Goal: Check status: Check status

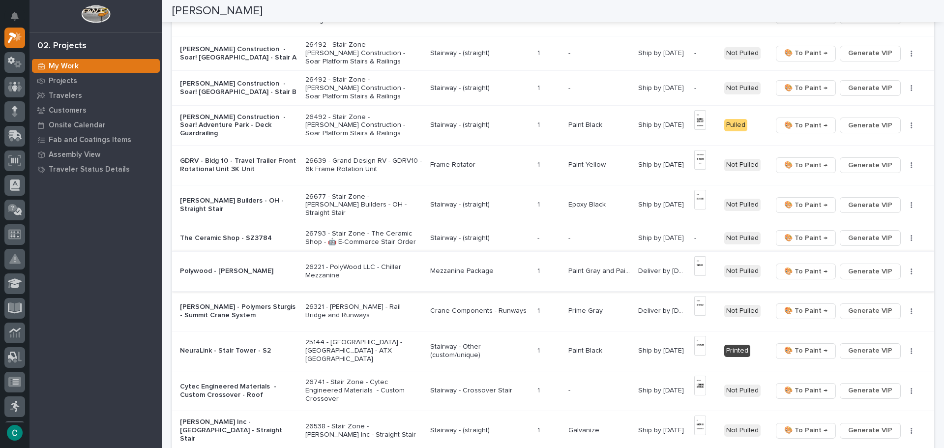
scroll to position [206, 0]
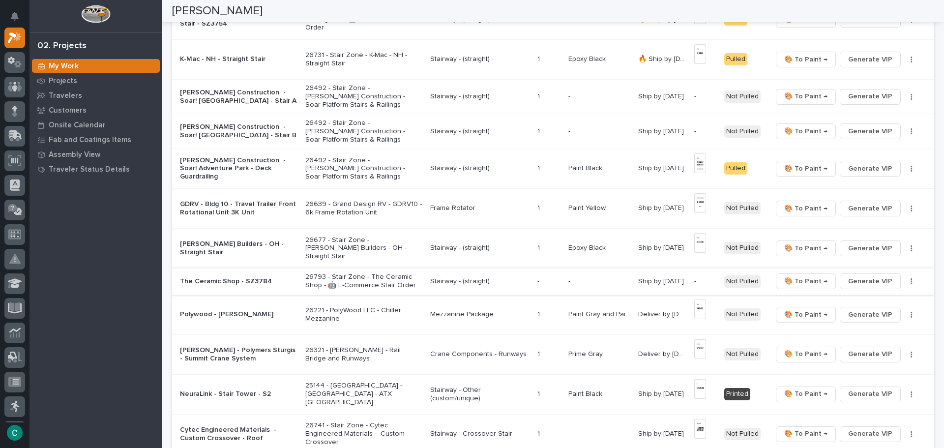
click at [870, 280] on span "Generate VIP" at bounding box center [870, 281] width 44 height 12
click at [887, 95] on button "Generate VIP" at bounding box center [869, 97] width 61 height 16
click at [879, 132] on span "Generate VIP" at bounding box center [870, 131] width 44 height 12
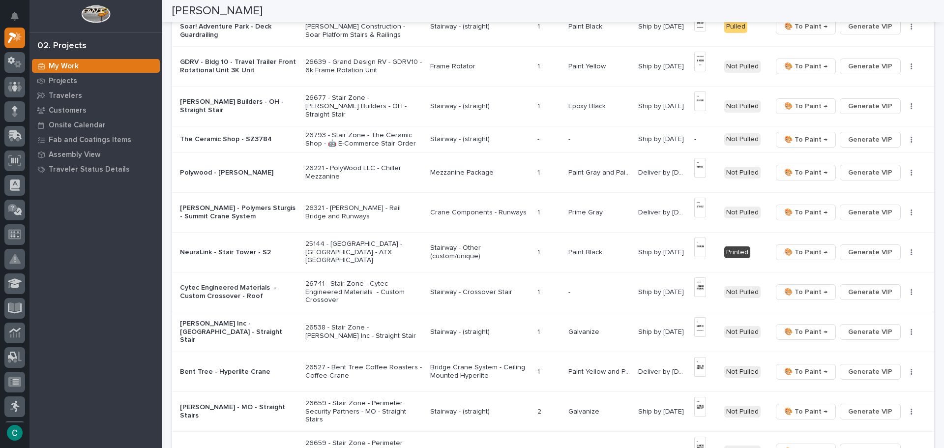
scroll to position [353, 0]
click at [867, 141] on span "Generate VIP" at bounding box center [870, 139] width 44 height 12
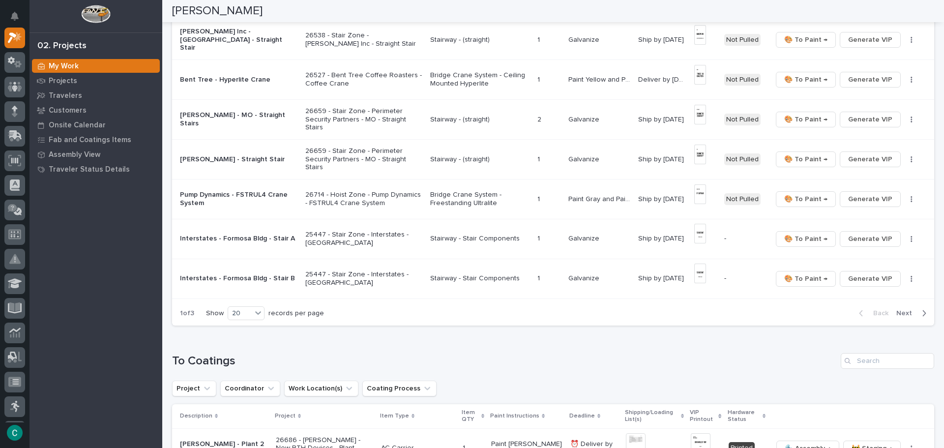
click at [908, 301] on div "Back Next" at bounding box center [892, 313] width 83 height 25
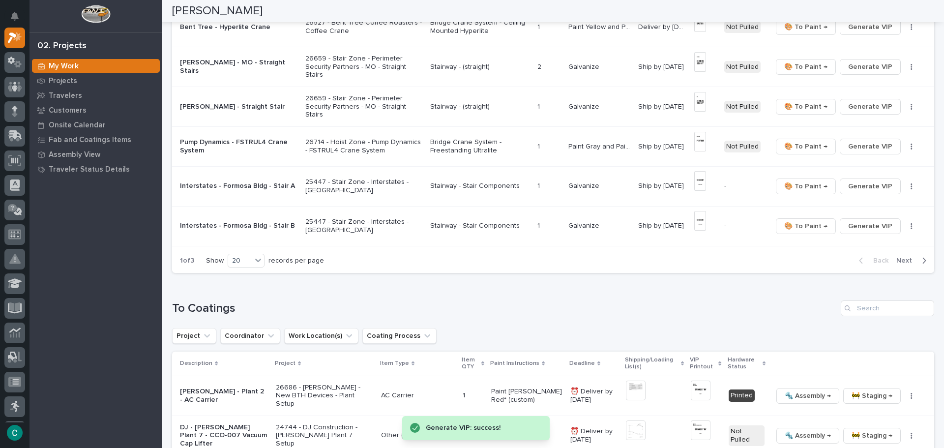
click at [906, 262] on span "Next" at bounding box center [907, 260] width 22 height 9
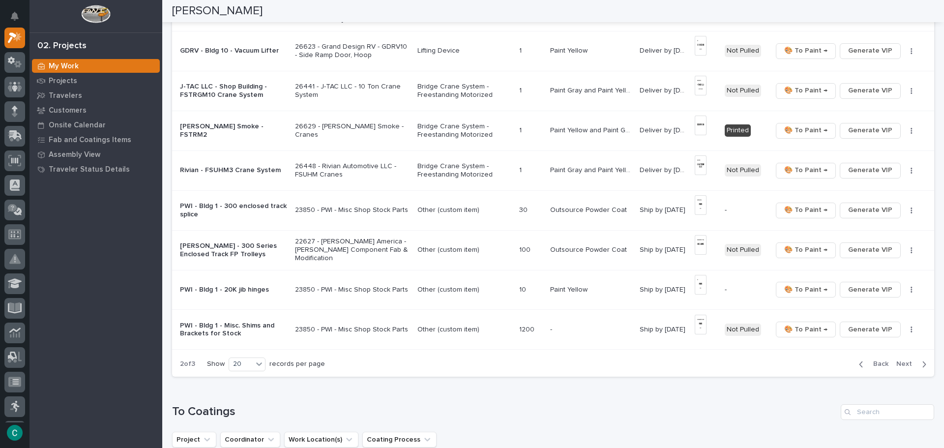
scroll to position [688, 0]
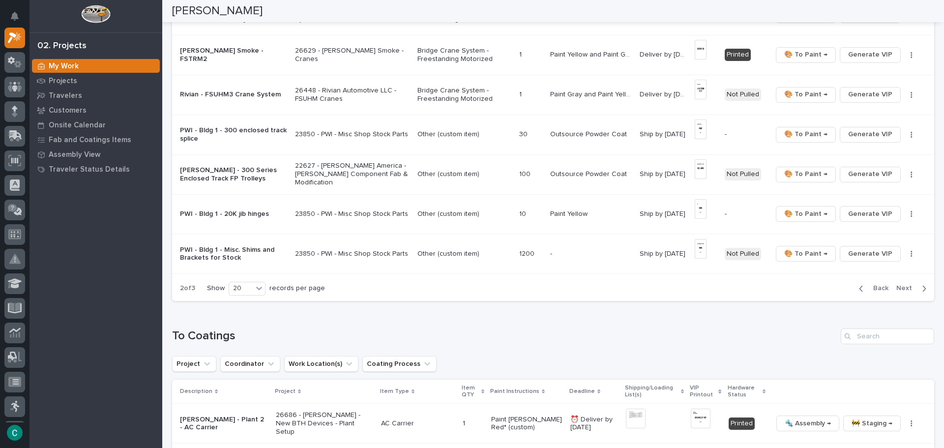
click at [911, 291] on button "Next" at bounding box center [913, 288] width 42 height 9
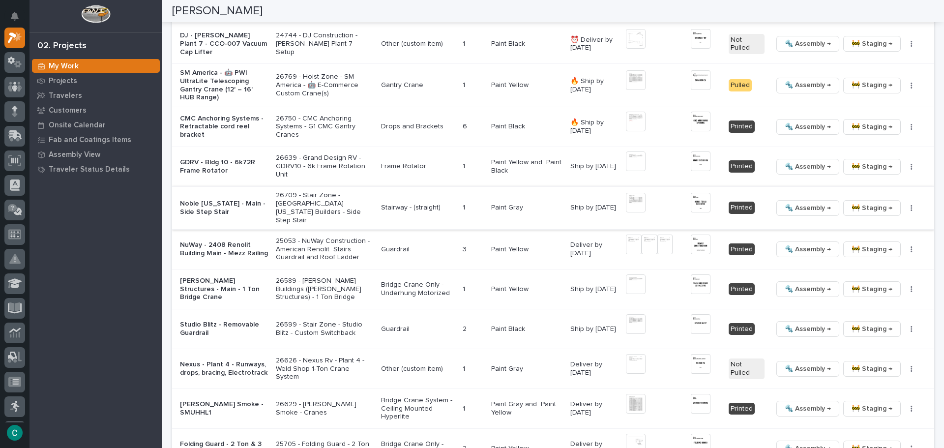
scroll to position [393, 0]
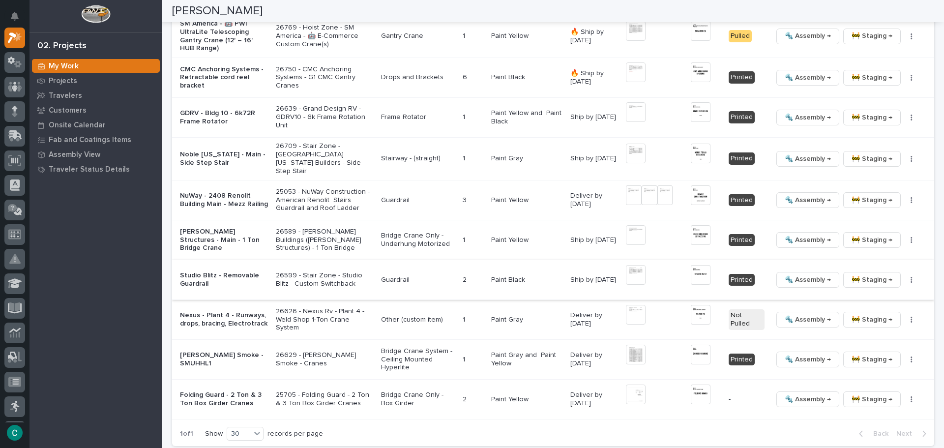
click at [694, 269] on img at bounding box center [699, 275] width 19 height 20
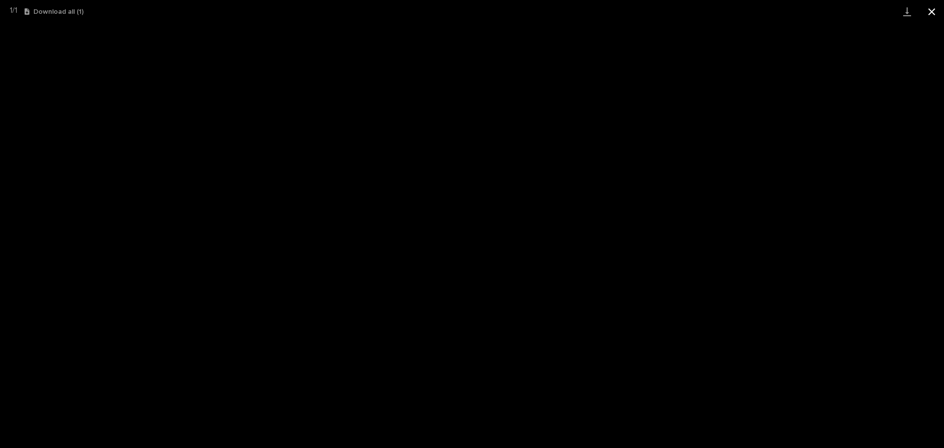
click at [930, 11] on button "Close gallery" at bounding box center [931, 11] width 25 height 23
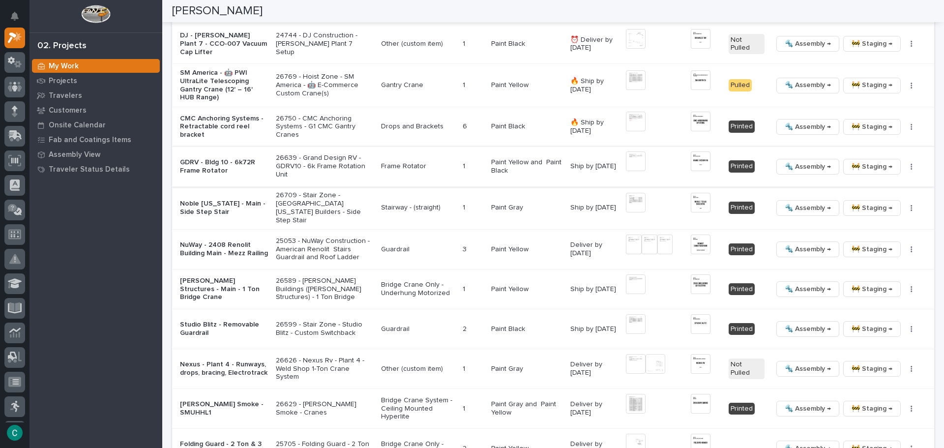
scroll to position [295, 0]
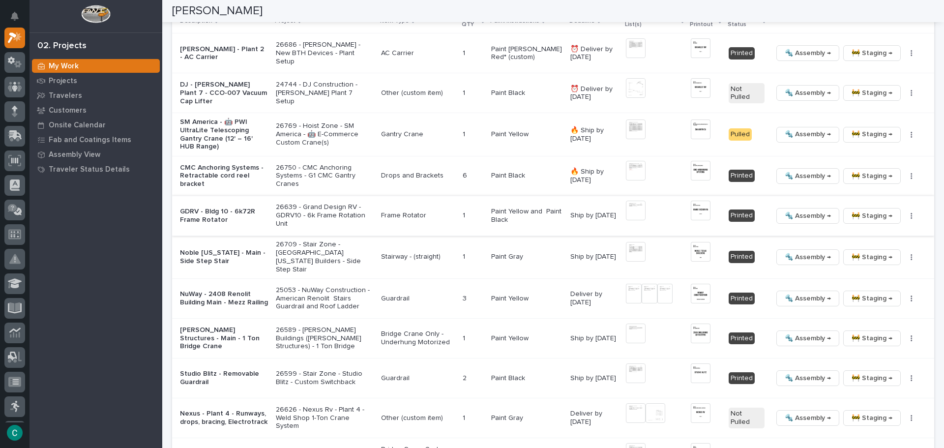
click at [817, 212] on span "🔩 Assembly →" at bounding box center [807, 216] width 46 height 12
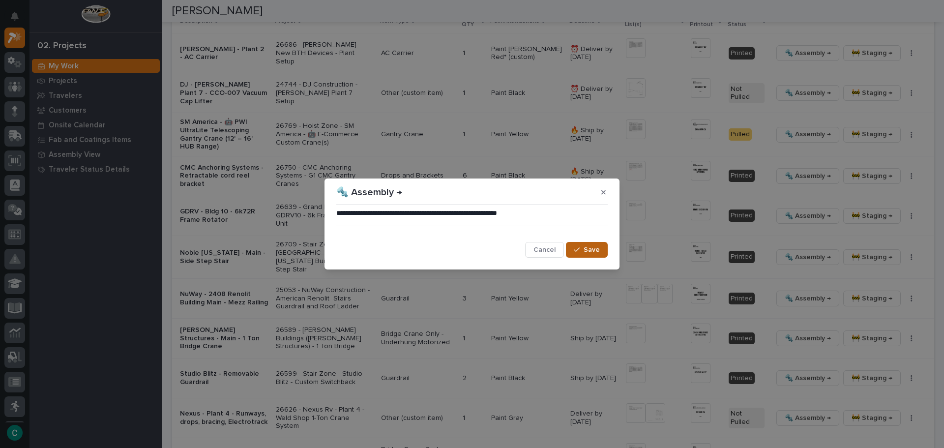
click at [594, 252] on span "Save" at bounding box center [591, 249] width 16 height 9
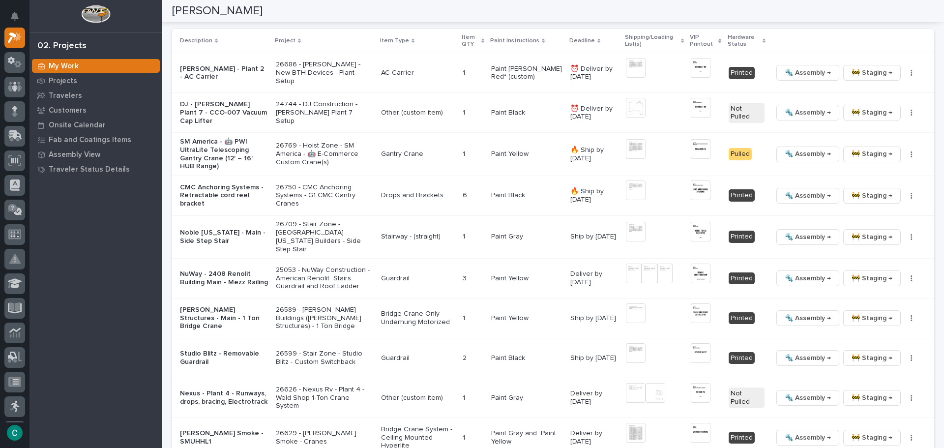
scroll to position [292, 0]
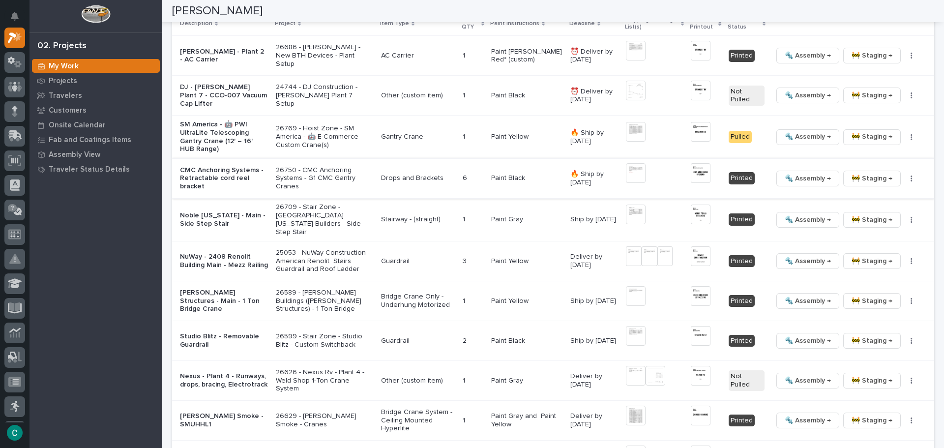
click at [695, 168] on img at bounding box center [699, 173] width 19 height 20
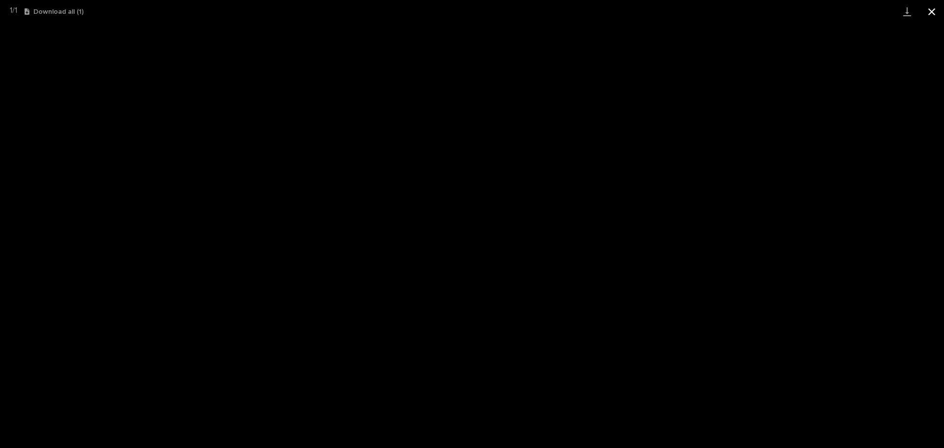
drag, startPoint x: 935, startPoint y: 11, endPoint x: 932, endPoint y: 16, distance: 5.7
click at [934, 11] on button "Close gallery" at bounding box center [931, 11] width 25 height 23
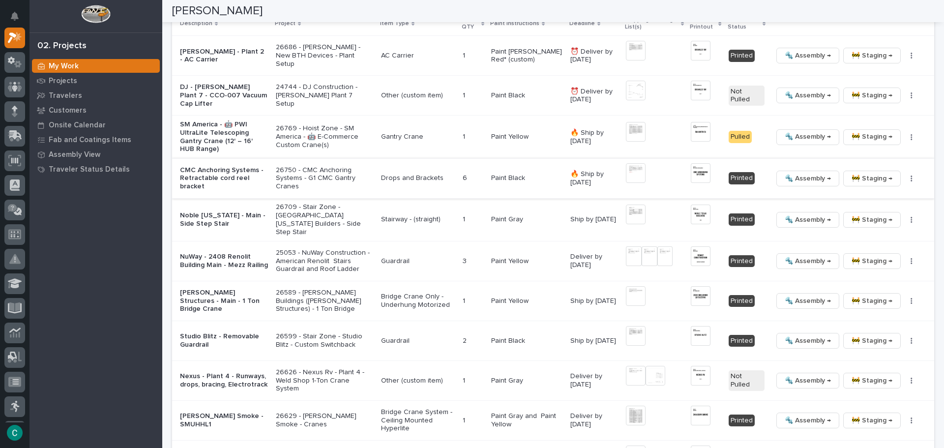
scroll to position [243, 0]
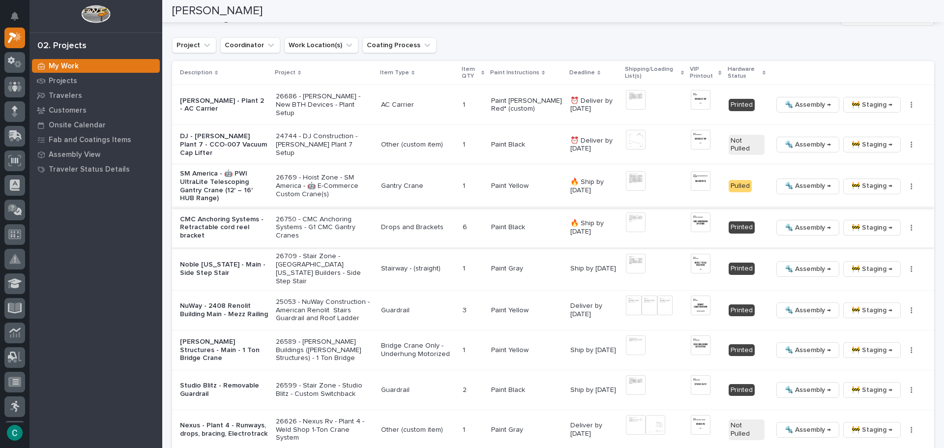
click at [698, 177] on img at bounding box center [699, 181] width 19 height 20
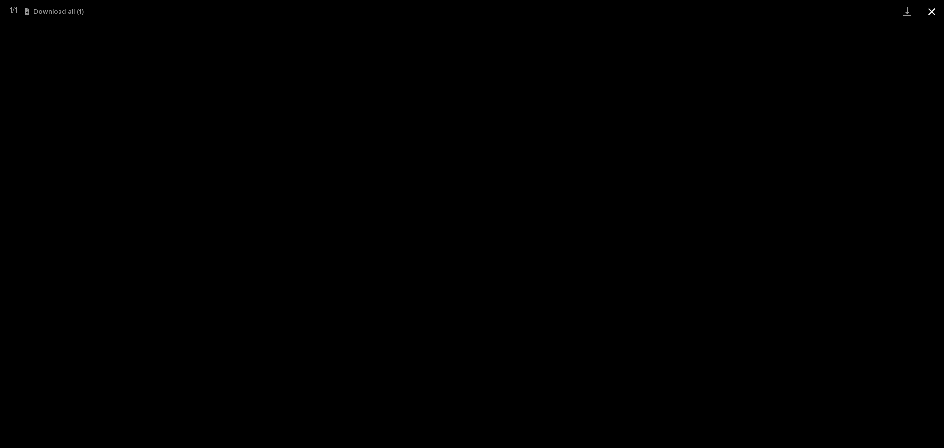
click at [928, 13] on button "Close gallery" at bounding box center [931, 11] width 25 height 23
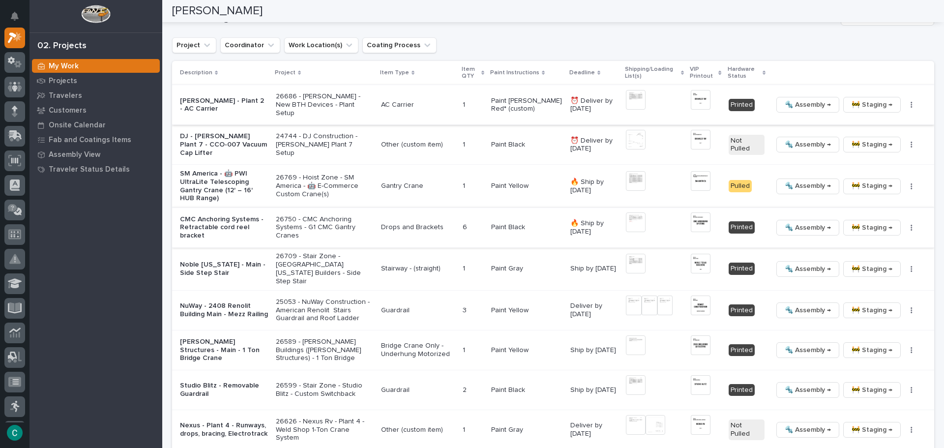
click at [691, 95] on img at bounding box center [699, 100] width 19 height 20
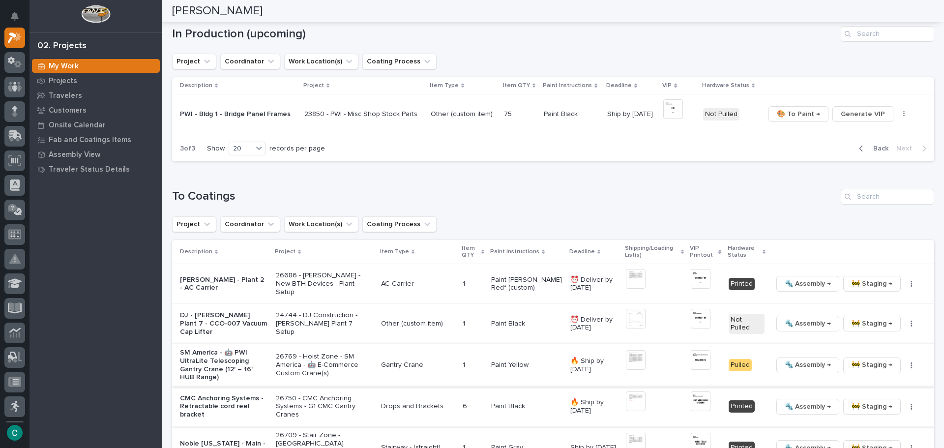
scroll to position [47, 0]
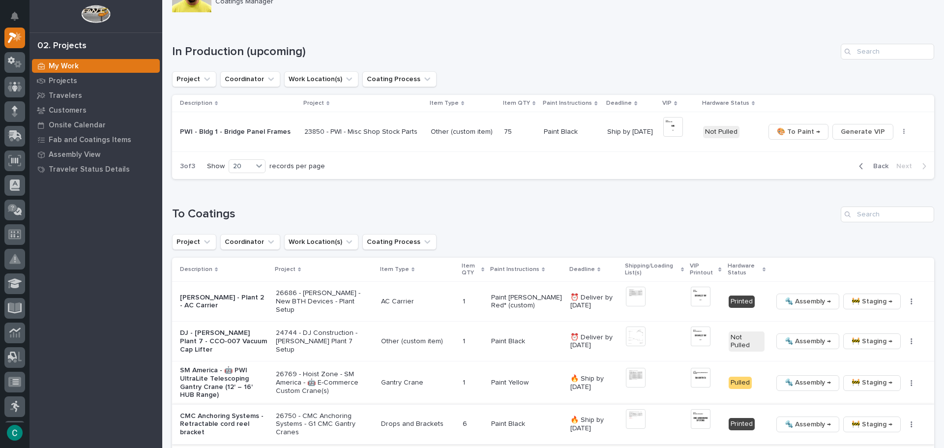
click at [867, 169] on span "Back" at bounding box center [877, 166] width 21 height 9
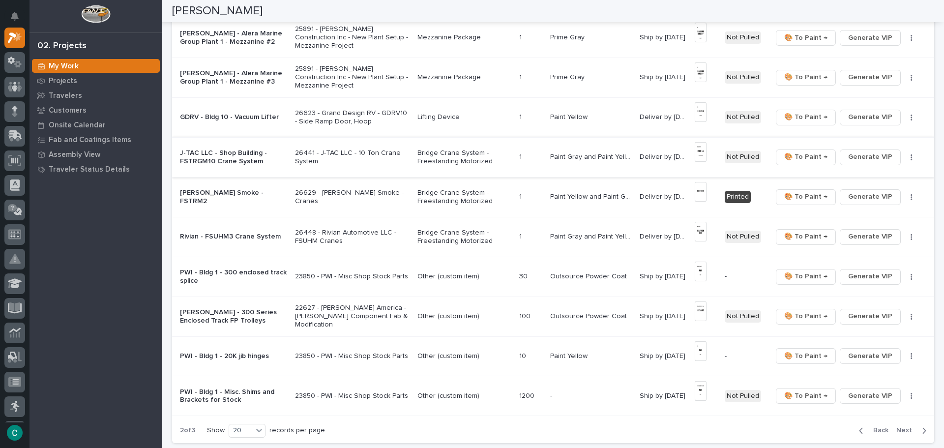
scroll to position [686, 0]
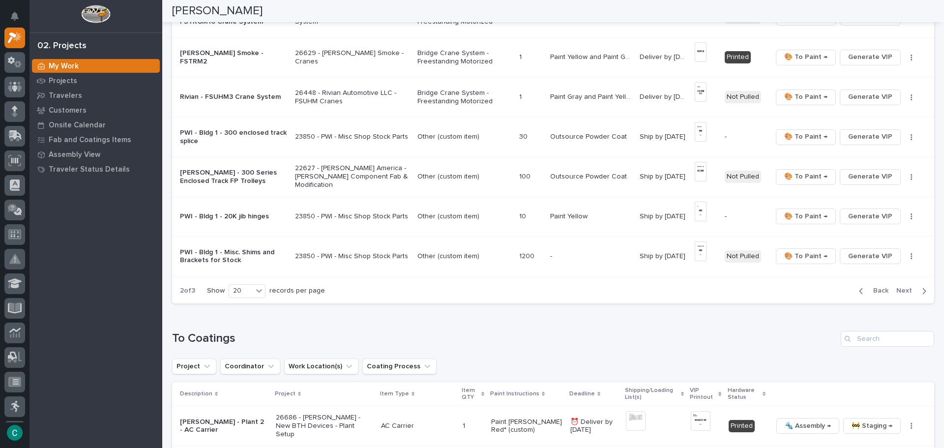
click at [867, 291] on span "Back" at bounding box center [877, 290] width 21 height 9
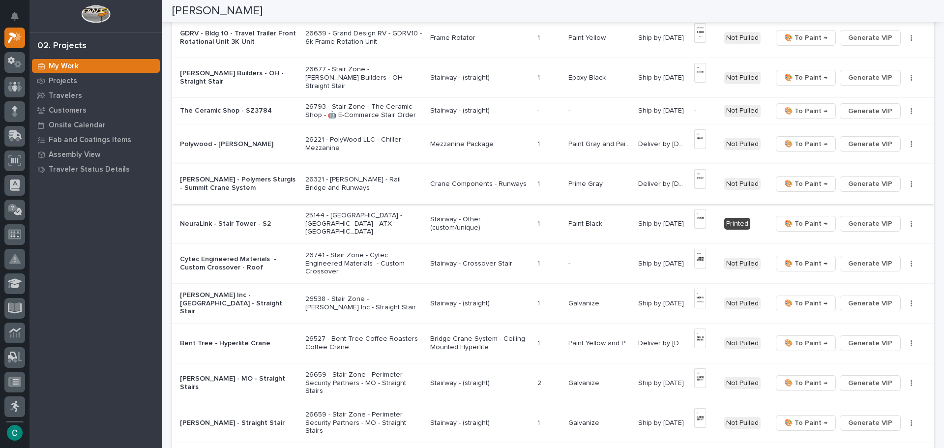
scroll to position [332, 0]
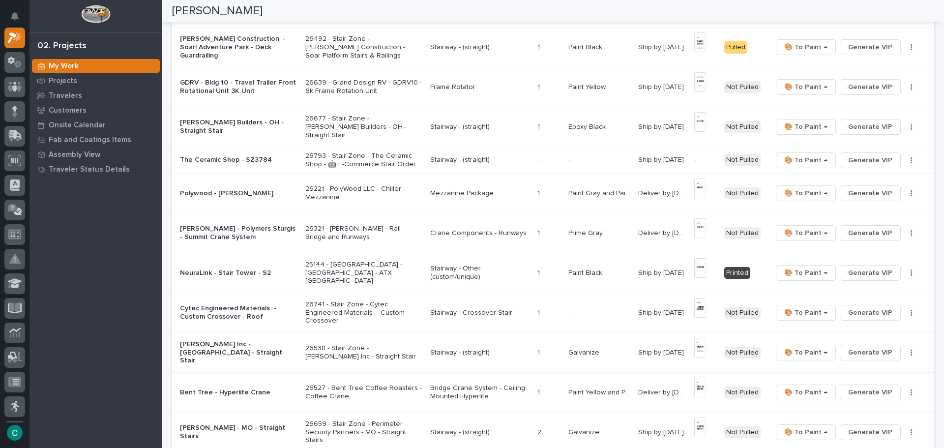
click at [586, 189] on p "Paint Gray and Paint Yellow" at bounding box center [600, 192] width 64 height 10
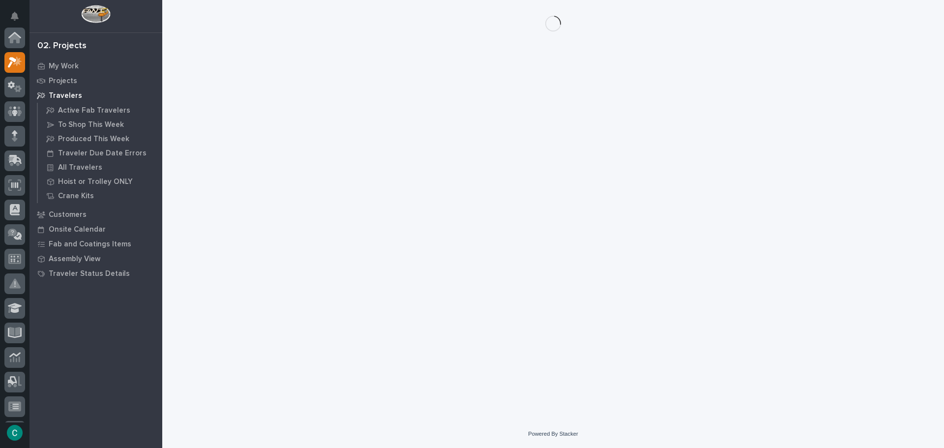
scroll to position [25, 0]
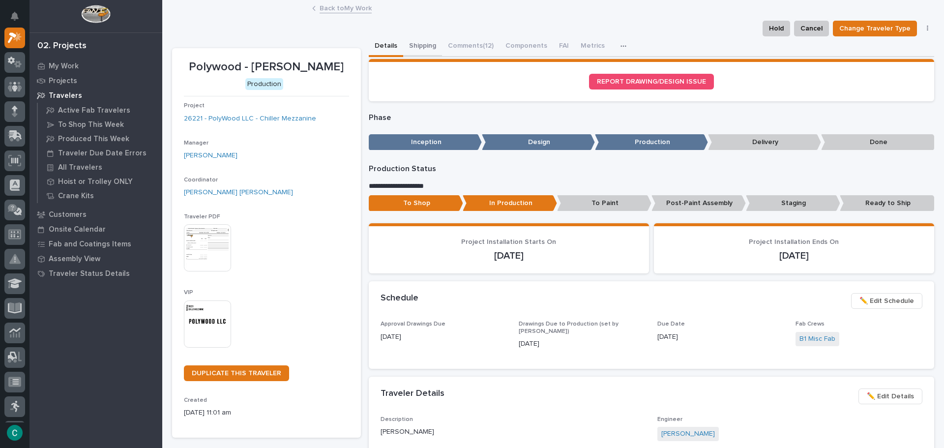
click at [416, 43] on button "Shipping" at bounding box center [422, 46] width 39 height 21
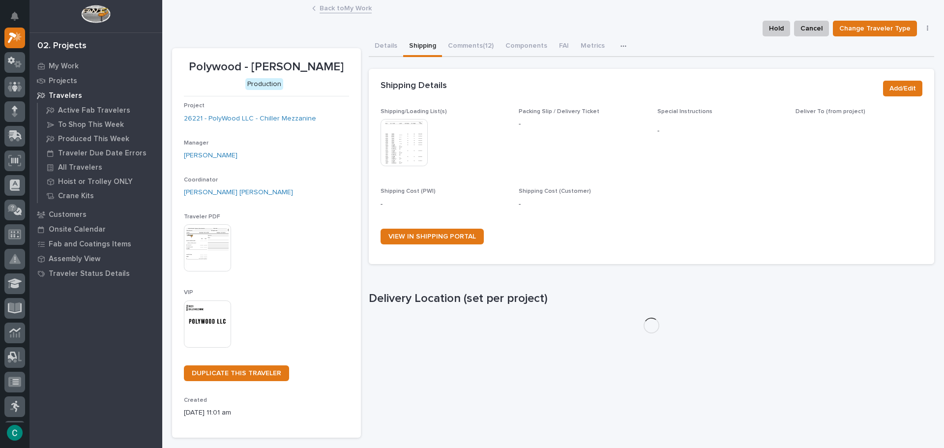
click at [411, 149] on img at bounding box center [403, 142] width 47 height 47
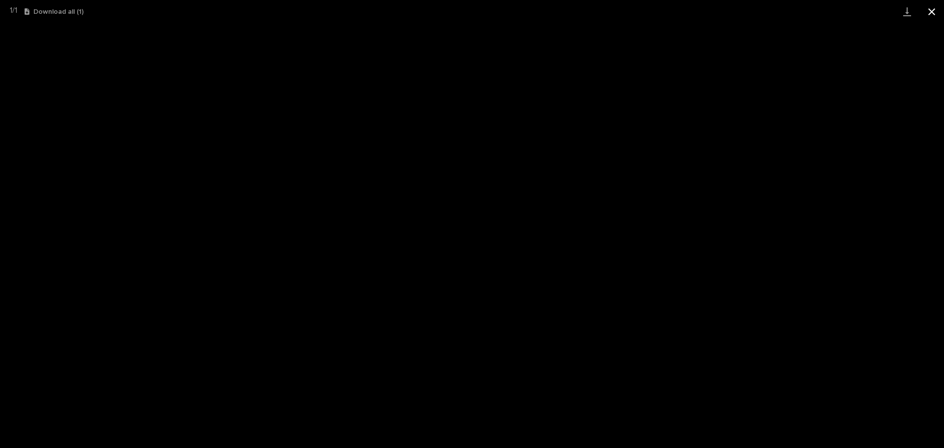
click at [937, 7] on button "Close gallery" at bounding box center [931, 11] width 25 height 23
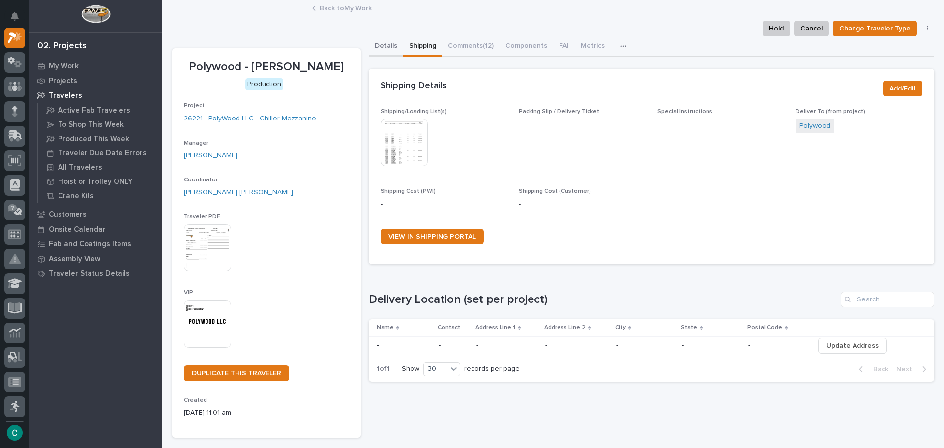
click at [382, 50] on button "Details" at bounding box center [386, 46] width 34 height 21
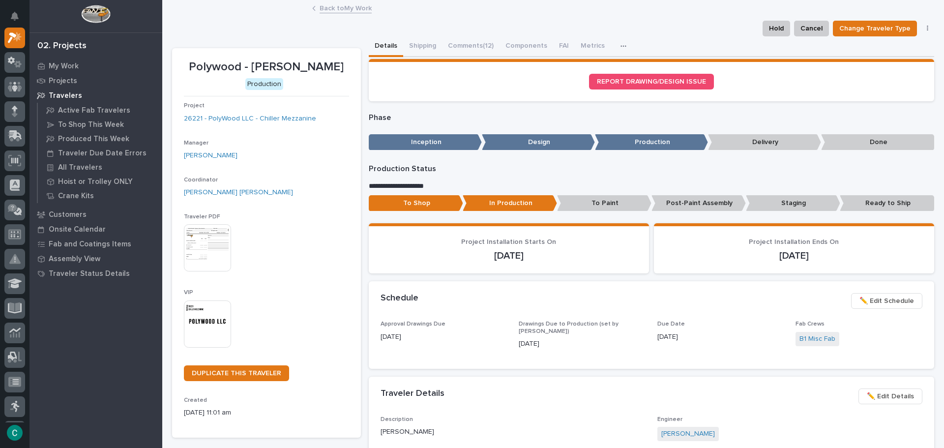
click at [203, 329] on img at bounding box center [207, 323] width 47 height 47
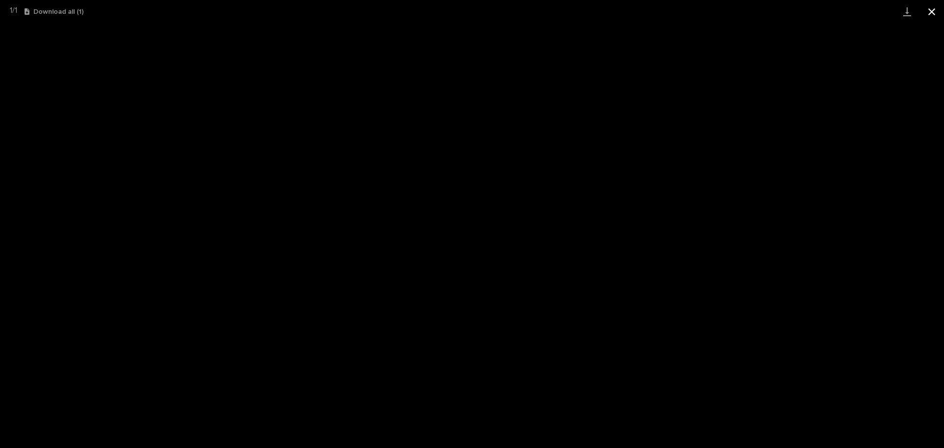
click at [939, 7] on button "Close gallery" at bounding box center [931, 11] width 25 height 23
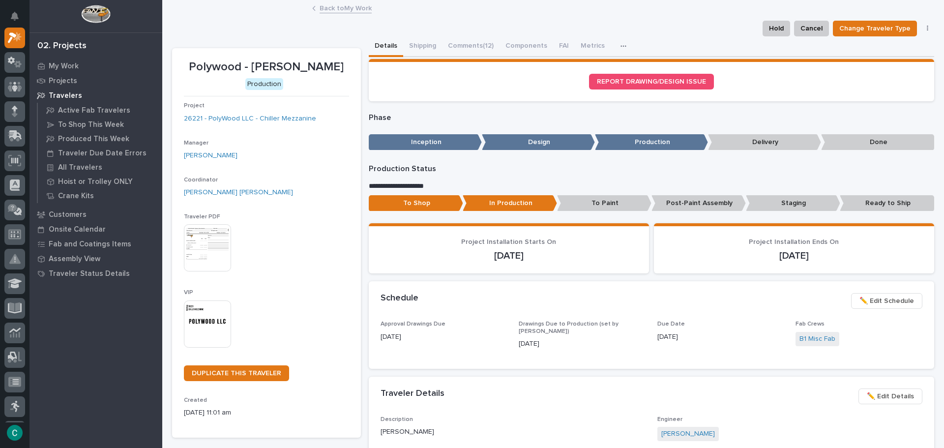
click at [330, 8] on link "Back to My Work" at bounding box center [345, 7] width 52 height 11
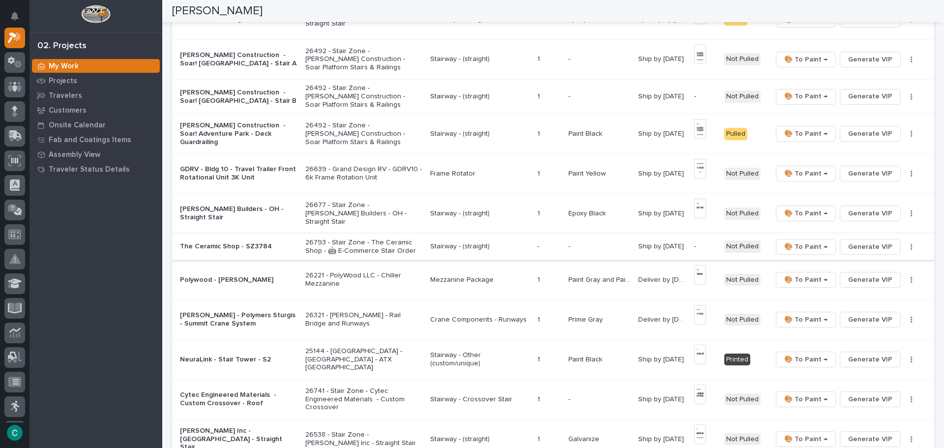
scroll to position [197, 0]
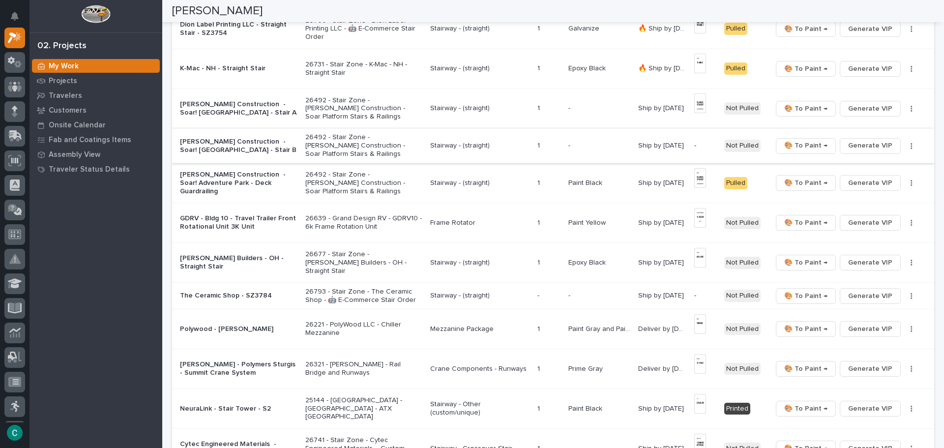
click at [860, 148] on span "Generate VIP" at bounding box center [870, 146] width 44 height 12
click at [871, 294] on span "Generate VIP" at bounding box center [870, 296] width 44 height 12
click at [334, 113] on p "26492 - Stair Zone - [PERSON_NAME] Construction - Soar Platform Stairs & Railin…" at bounding box center [363, 108] width 116 height 25
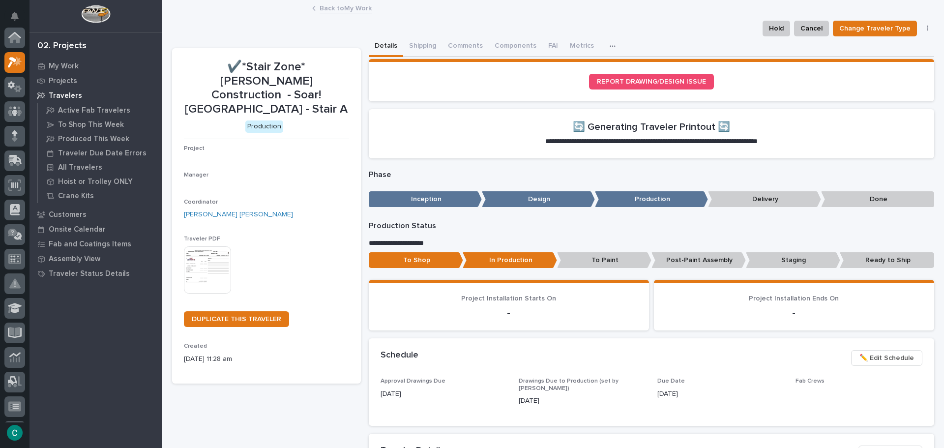
scroll to position [25, 0]
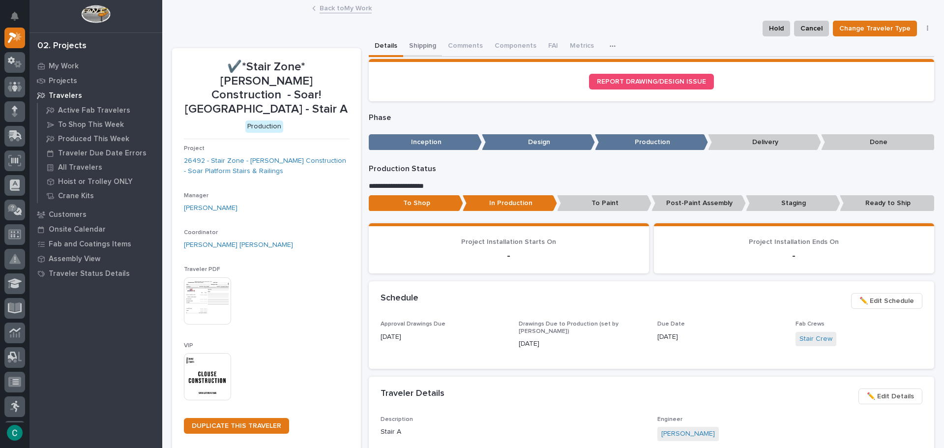
click at [406, 44] on button "Shipping" at bounding box center [422, 46] width 39 height 21
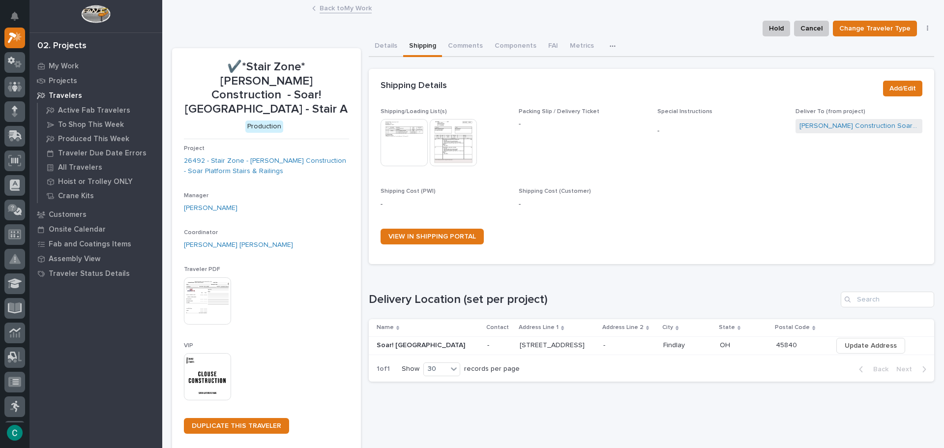
click at [413, 144] on img at bounding box center [403, 142] width 47 height 47
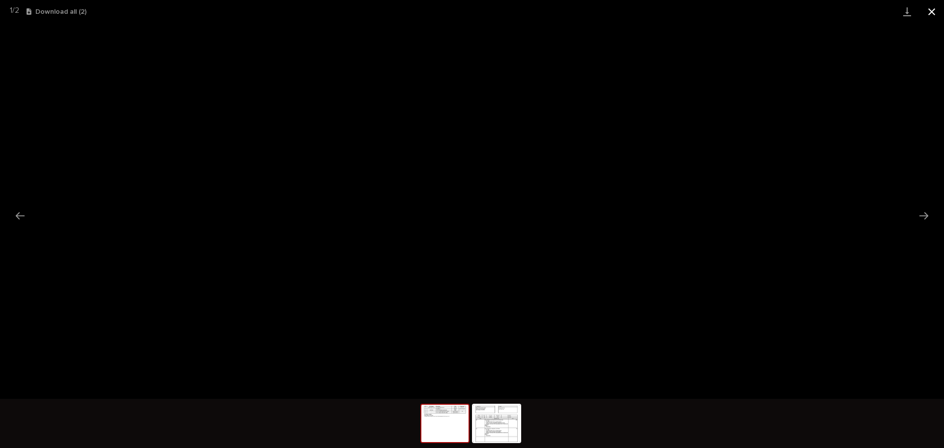
click at [934, 7] on button "Close gallery" at bounding box center [931, 11] width 25 height 23
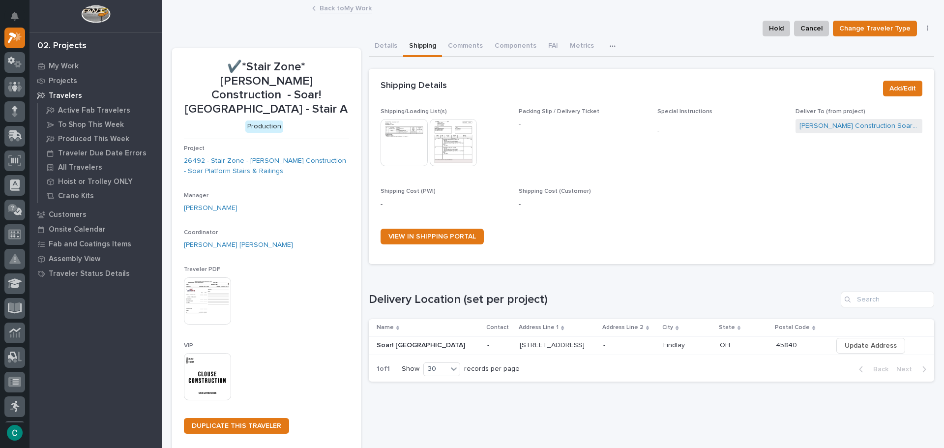
click at [353, 4] on link "Back to My Work" at bounding box center [345, 7] width 52 height 11
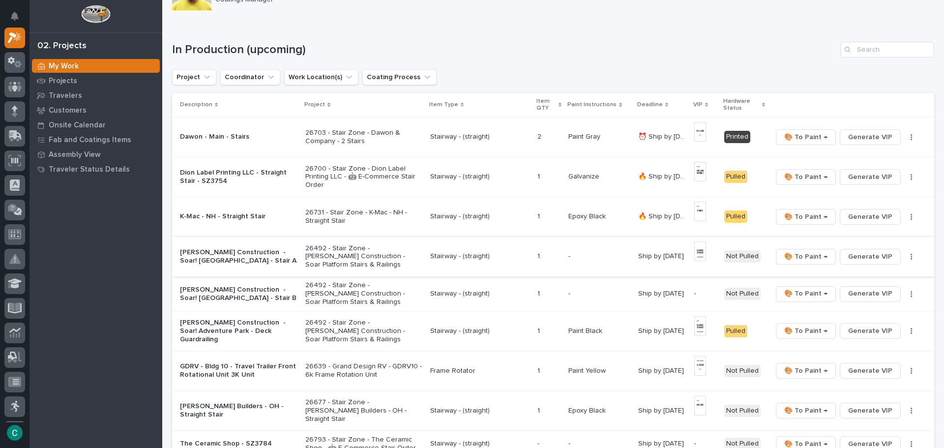
scroll to position [49, 0]
click at [455, 291] on p "Stairway - (straight)" at bounding box center [479, 293] width 99 height 8
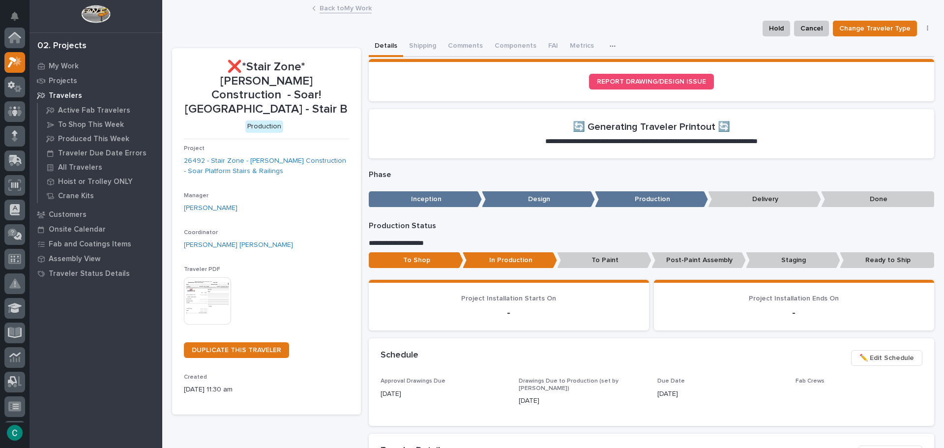
scroll to position [25, 0]
click at [407, 38] on button "Shipping" at bounding box center [422, 46] width 39 height 21
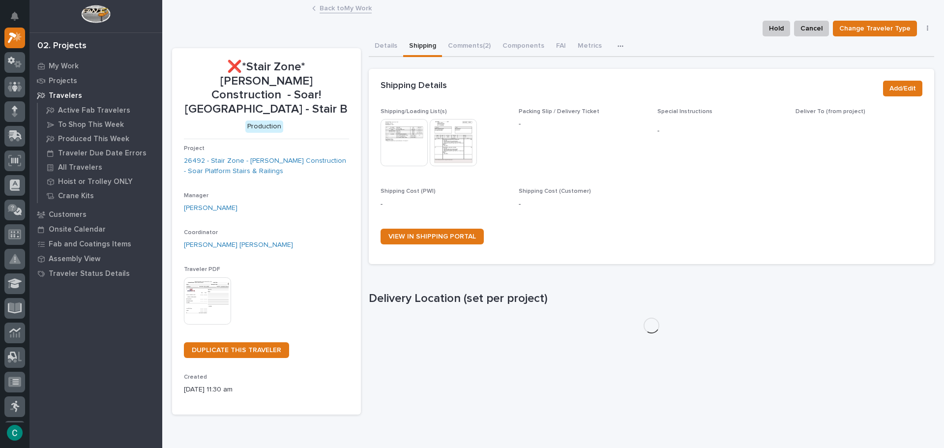
click at [413, 146] on img at bounding box center [403, 142] width 47 height 47
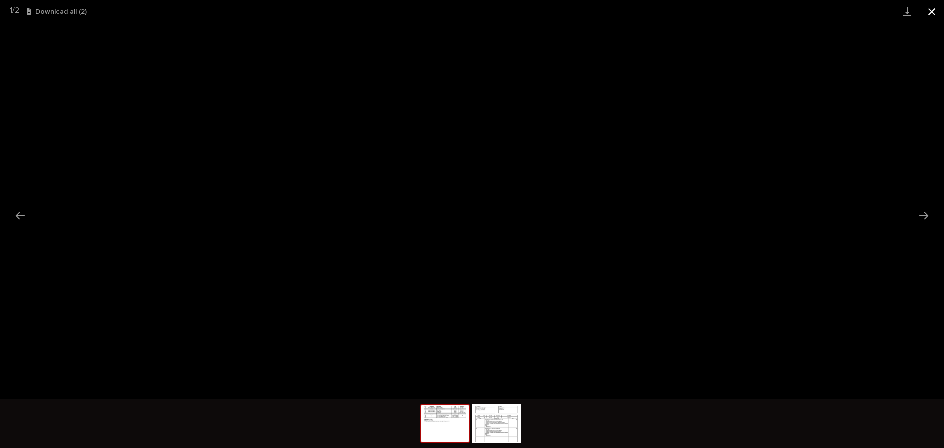
click at [929, 13] on button "Close gallery" at bounding box center [931, 11] width 25 height 23
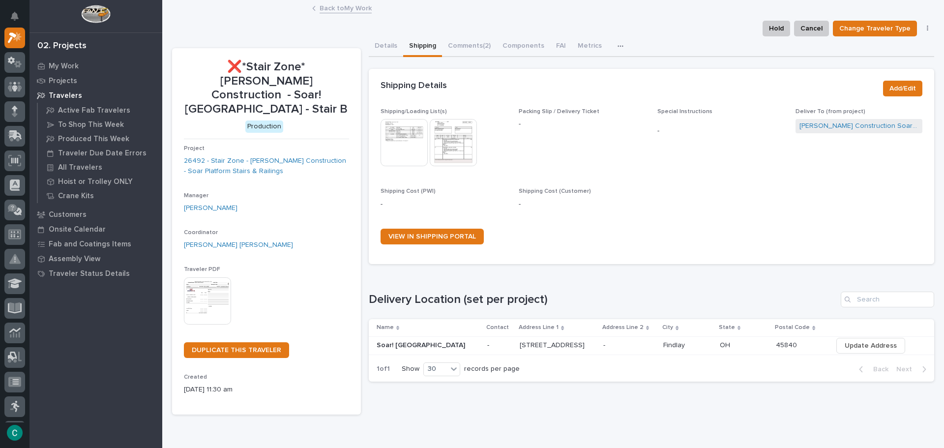
click at [357, 10] on link "Back to My Work" at bounding box center [345, 7] width 52 height 11
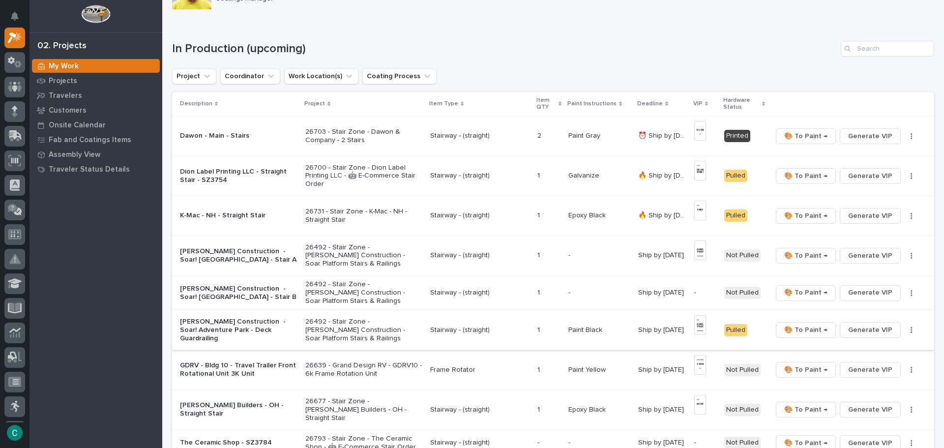
scroll to position [98, 0]
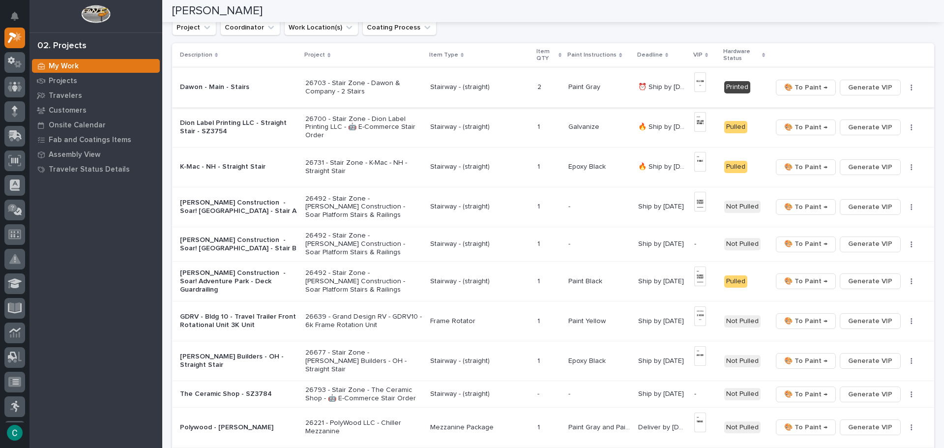
click at [697, 83] on img at bounding box center [700, 82] width 12 height 20
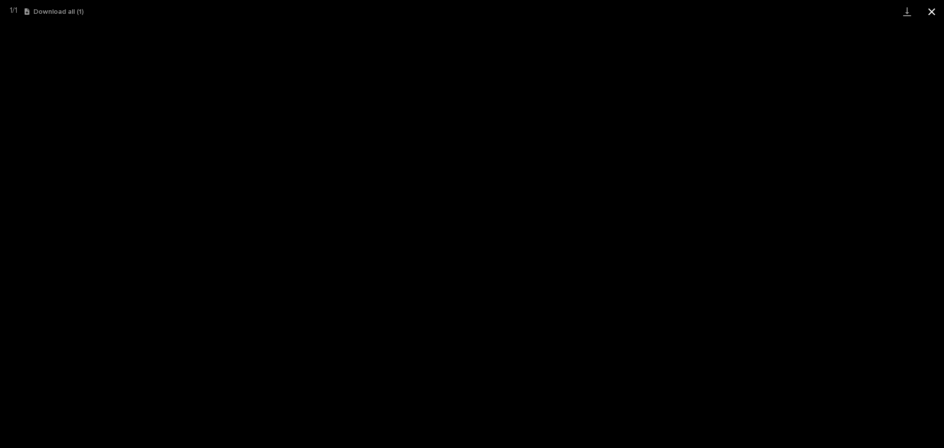
click at [933, 12] on button "Close gallery" at bounding box center [931, 11] width 25 height 23
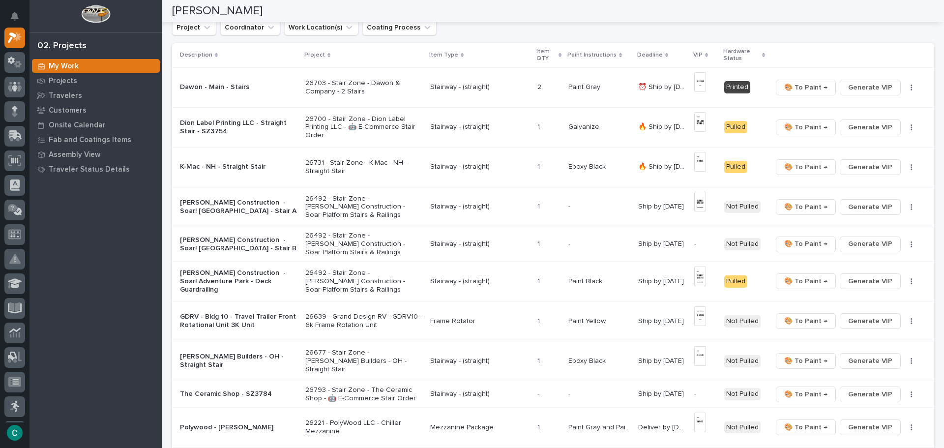
click at [442, 86] on p "Stairway - (straight)" at bounding box center [479, 87] width 99 height 8
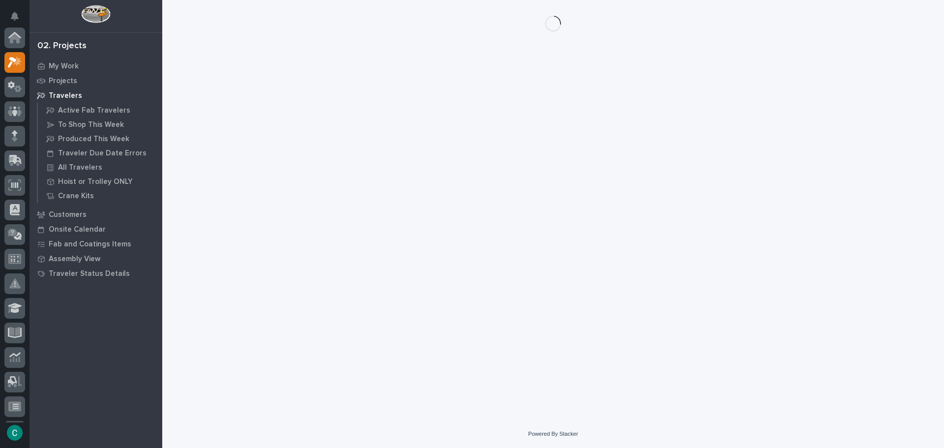
scroll to position [25, 0]
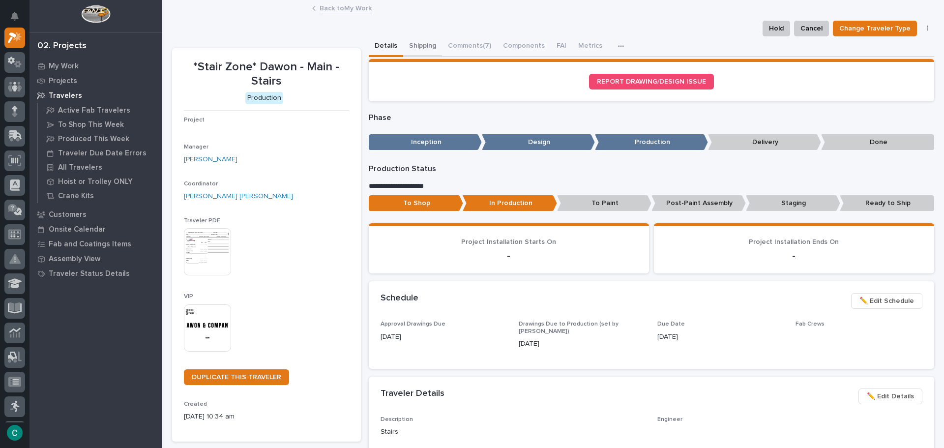
click at [416, 52] on button "Shipping" at bounding box center [422, 46] width 39 height 21
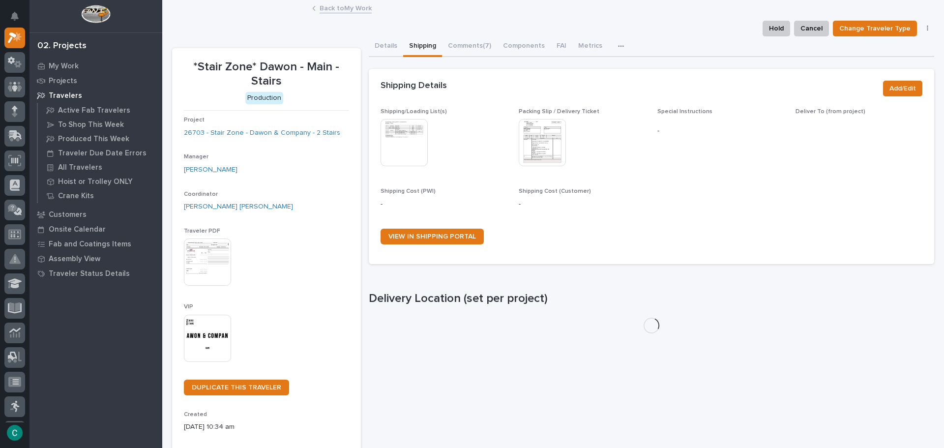
click at [407, 145] on img at bounding box center [403, 142] width 47 height 47
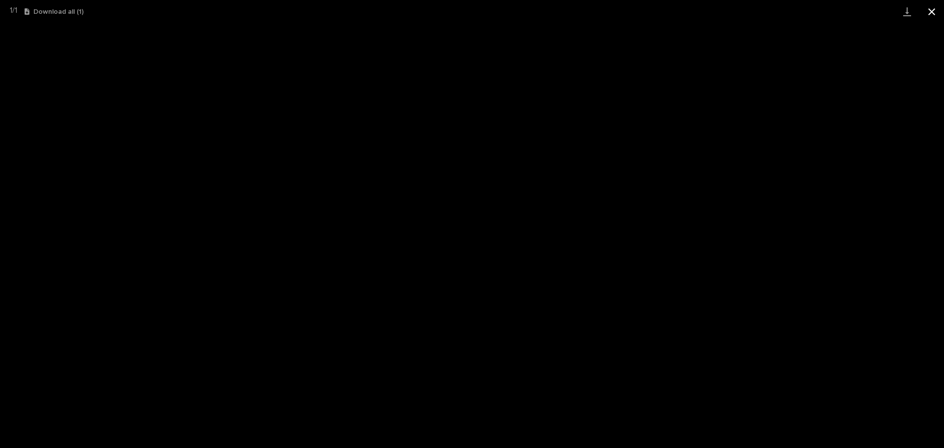
click at [924, 15] on button "Close gallery" at bounding box center [931, 11] width 25 height 23
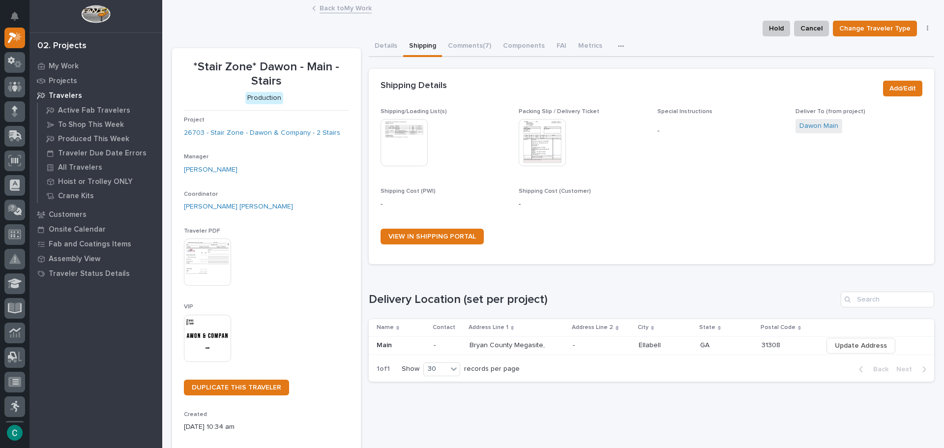
click at [359, 10] on link "Back to My Work" at bounding box center [345, 7] width 52 height 11
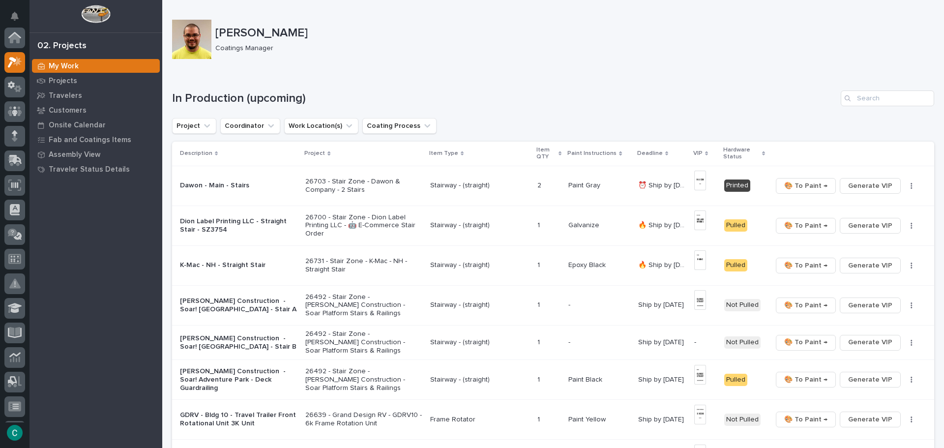
scroll to position [25, 0]
